Goal: Task Accomplishment & Management: Manage account settings

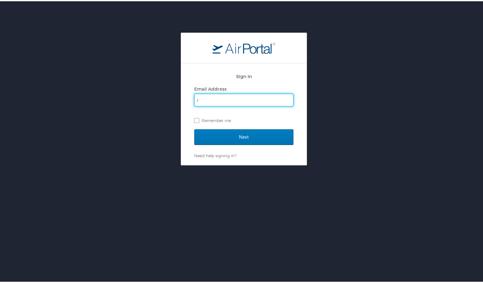
type input "Robbie.Tate@la.gov"
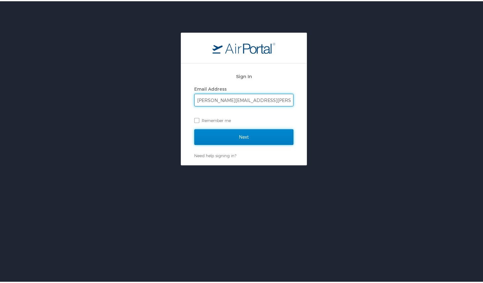
click at [230, 134] on input "Next" at bounding box center [243, 136] width 99 height 16
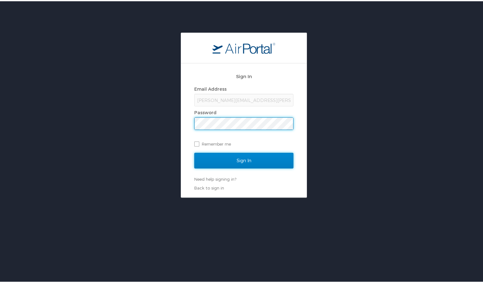
click at [231, 159] on input "Sign In" at bounding box center [243, 160] width 99 height 16
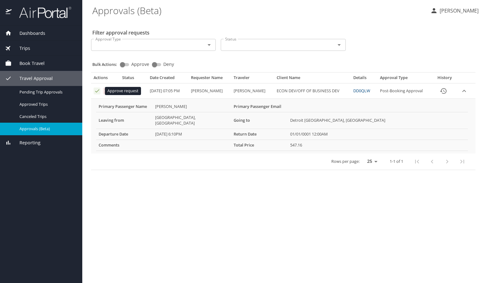
click at [97, 91] on icon "Approval table" at bounding box center [97, 91] width 4 height 3
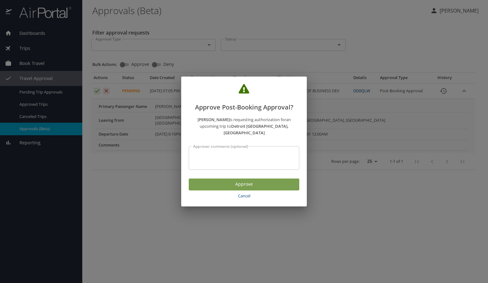
click at [215, 181] on span "Approve" at bounding box center [244, 185] width 101 height 8
